Goal: Task Accomplishment & Management: Use online tool/utility

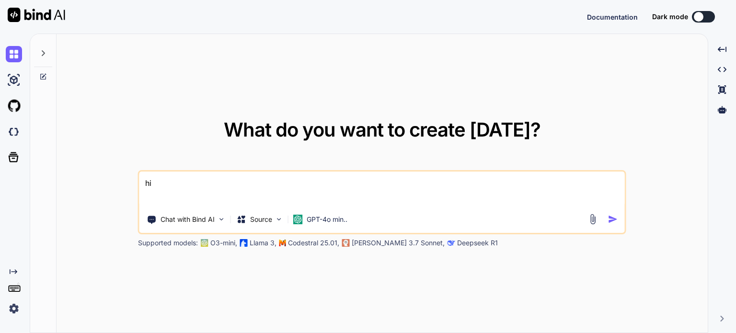
type textarea "x"
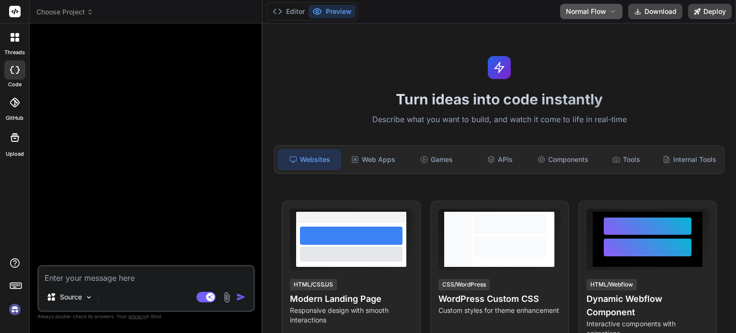
click at [615, 13] on icon at bounding box center [613, 12] width 8 height 8
click at [591, 52] on button "Agent Flow" at bounding box center [591, 47] width 61 height 17
click at [596, 18] on button "Agent Flow" at bounding box center [593, 11] width 58 height 15
click at [594, 33] on button "Normal Flow" at bounding box center [594, 30] width 58 height 17
click at [290, 6] on button "Editor" at bounding box center [289, 11] width 40 height 13
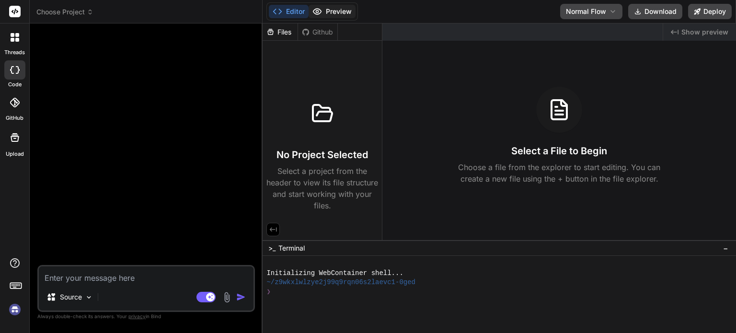
click at [330, 6] on button "Preview" at bounding box center [332, 11] width 47 height 13
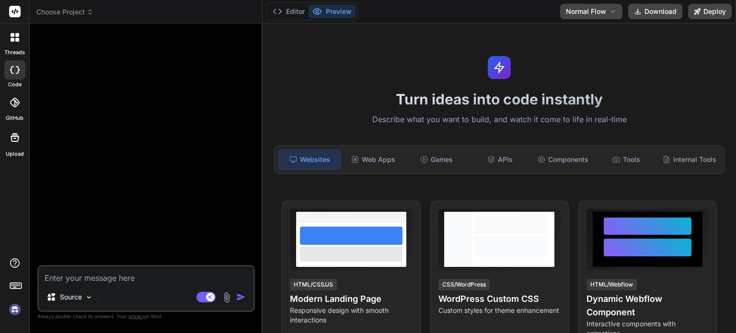
click at [376, 40] on div "Turn ideas into code instantly Describe what you want to build, and watch it co…" at bounding box center [500, 178] width 474 height 310
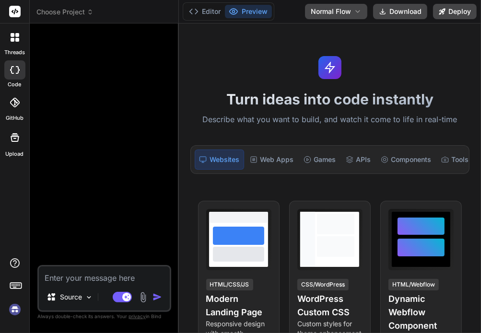
click at [17, 307] on img at bounding box center [15, 310] width 16 height 16
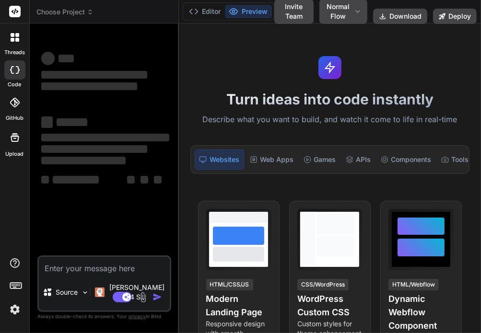
click at [74, 12] on span "Choose Project" at bounding box center [64, 12] width 57 height 10
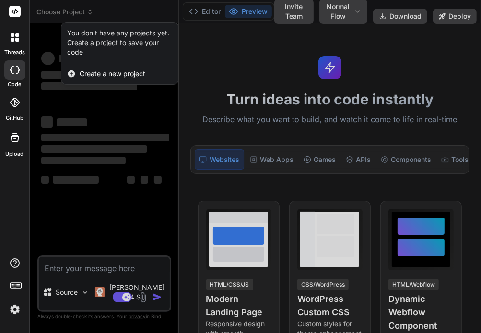
click at [74, 12] on div at bounding box center [240, 166] width 481 height 333
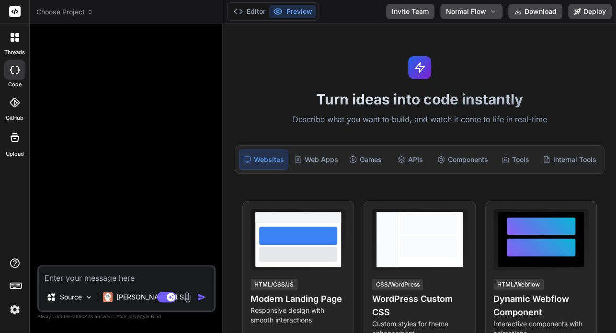
click at [75, 16] on span "Choose Project" at bounding box center [64, 12] width 57 height 10
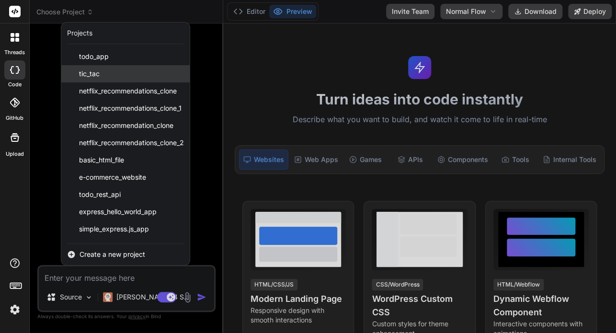
click at [95, 74] on span "tic_tac" at bounding box center [89, 74] width 21 height 10
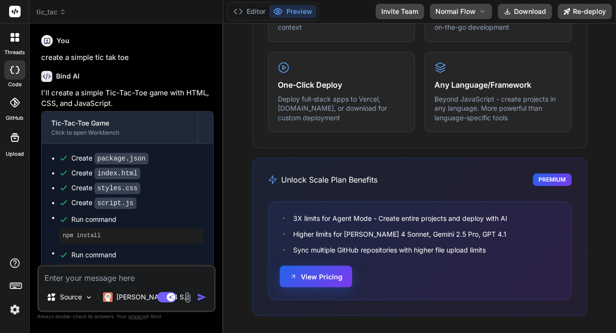
scroll to position [119, 0]
click at [306, 282] on button "View Pricing" at bounding box center [316, 277] width 72 height 22
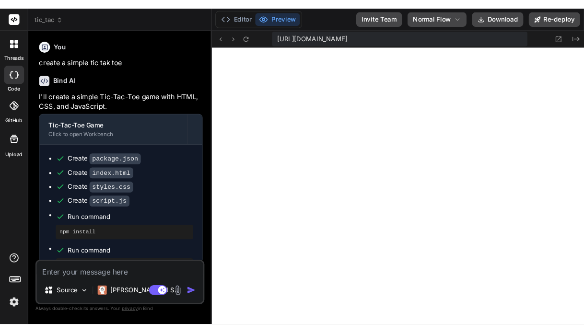
scroll to position [423, 0]
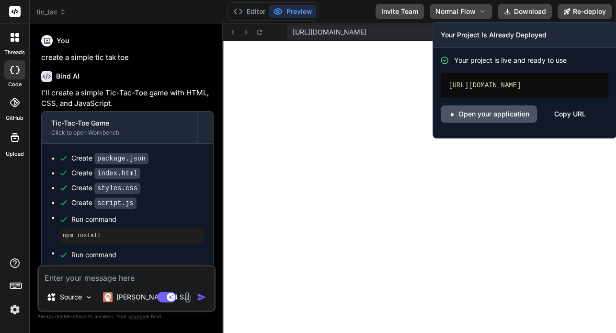
click at [502, 112] on link "Open your application" at bounding box center [489, 113] width 96 height 17
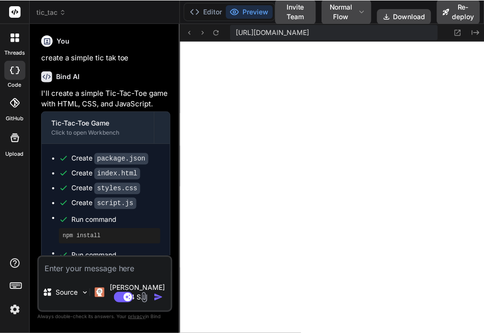
scroll to position [451, 0]
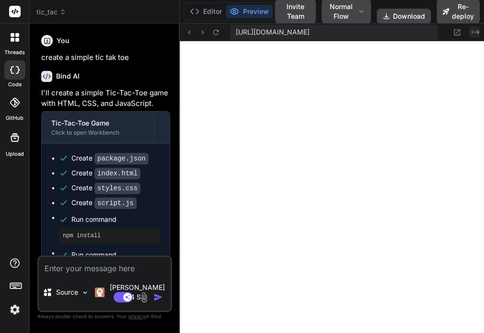
click at [472, 37] on button "Created with Pixso." at bounding box center [475, 32] width 12 height 12
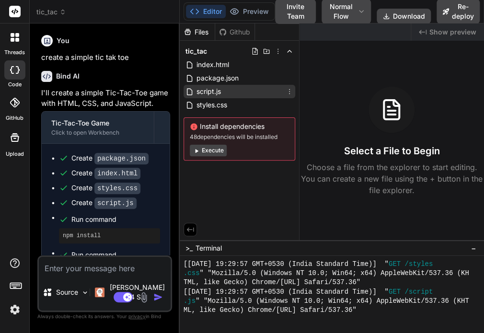
click at [240, 93] on div "script.js" at bounding box center [240, 91] width 112 height 13
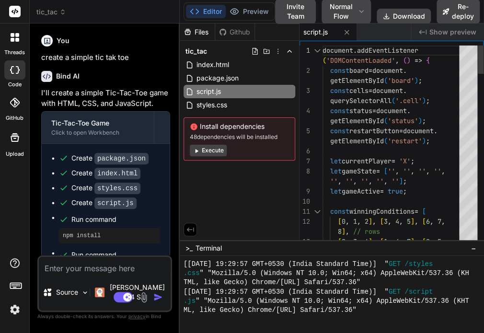
type textarea "x"
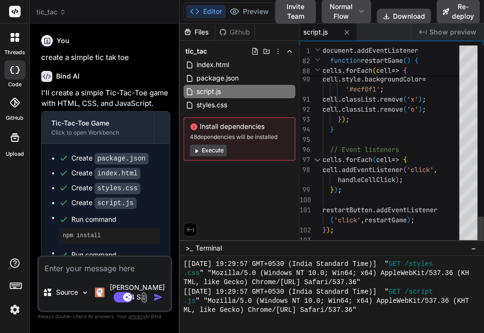
scroll to position [0, 0]
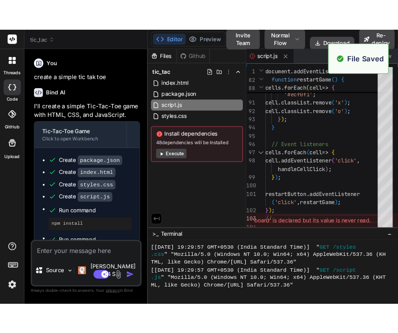
scroll to position [561, 0]
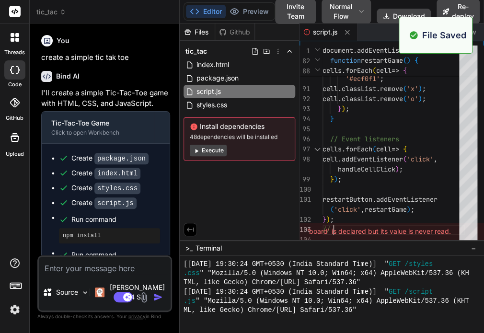
type textarea "cells.forEach(cell => { cell.addEventListener('click', handleCellClick); }); re…"
type textarea "x"
type textarea "// Event listeners cells.forEach(cell => { cell.addEventListener('click', handl…"
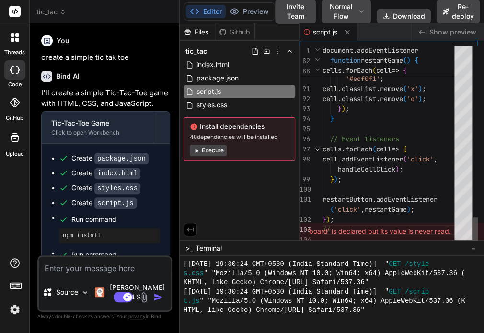
type textarea "x"
type textarea "cells.forEach(cell => { cell.addEventListener('click', handleCellClick); }); re…"
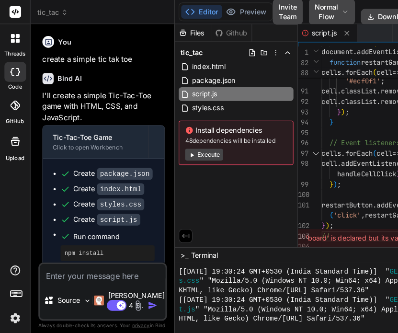
type textarea "x"
type textarea "('click', handleCellClick); }); restartButton.addEventListener('click', restart…"
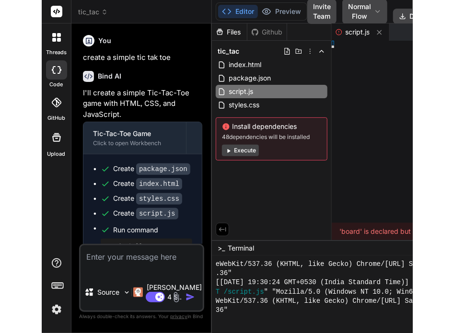
scroll to position [0, 0]
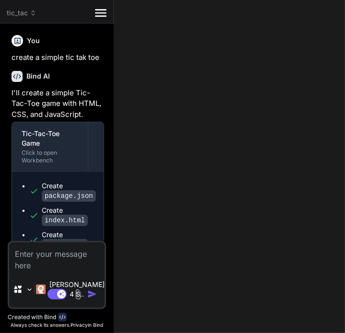
type textarea "x"
type textarea "('click', handleCellClick); }); restartButton.addEventListener('click', restart…"
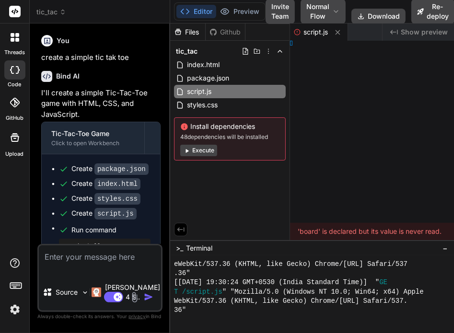
type textarea "x"
type textarea "}); restartButton.addEventListener('click', restartGame); }); //"
type textarea "x"
type textarea "handleCellClick); }); restartButton.addEventListener('click', restartGame); });…"
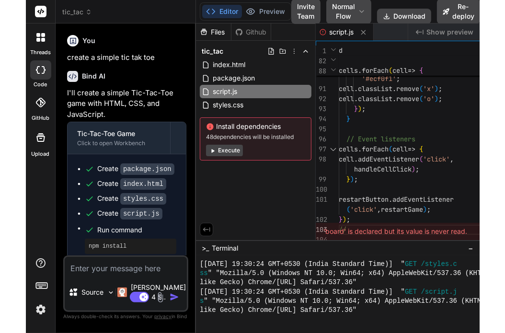
scroll to position [552, 0]
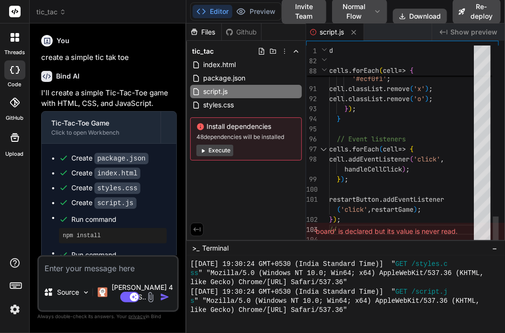
type textarea "x"
type textarea "}); restartButton.addEventListener('click', restartGame); }); //"
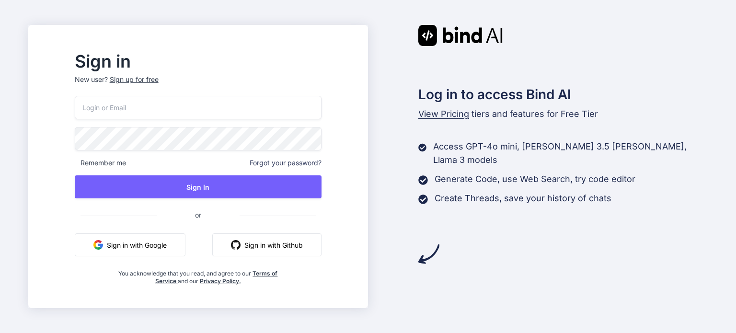
click at [143, 246] on button "Sign in with Google" at bounding box center [130, 244] width 111 height 23
